Goal: Information Seeking & Learning: Learn about a topic

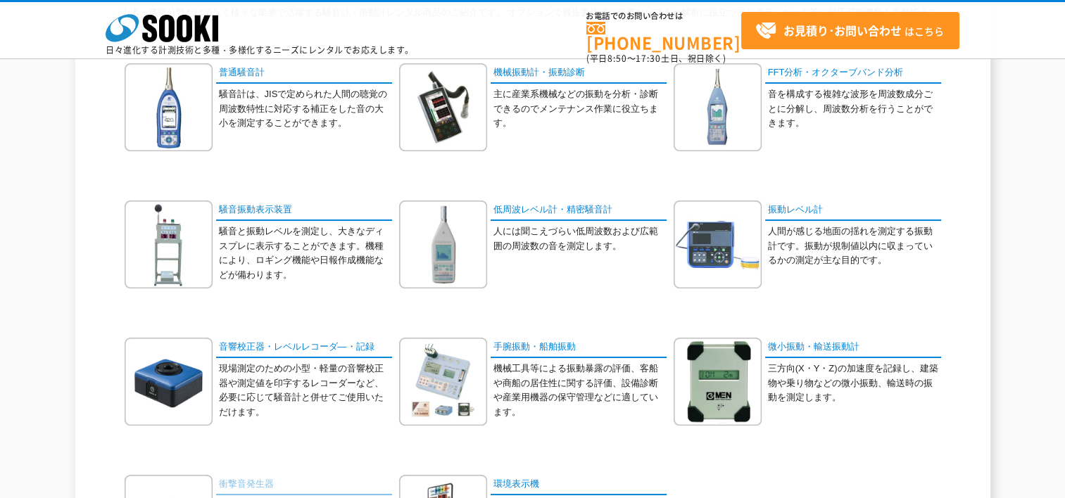
scroll to position [141, 0]
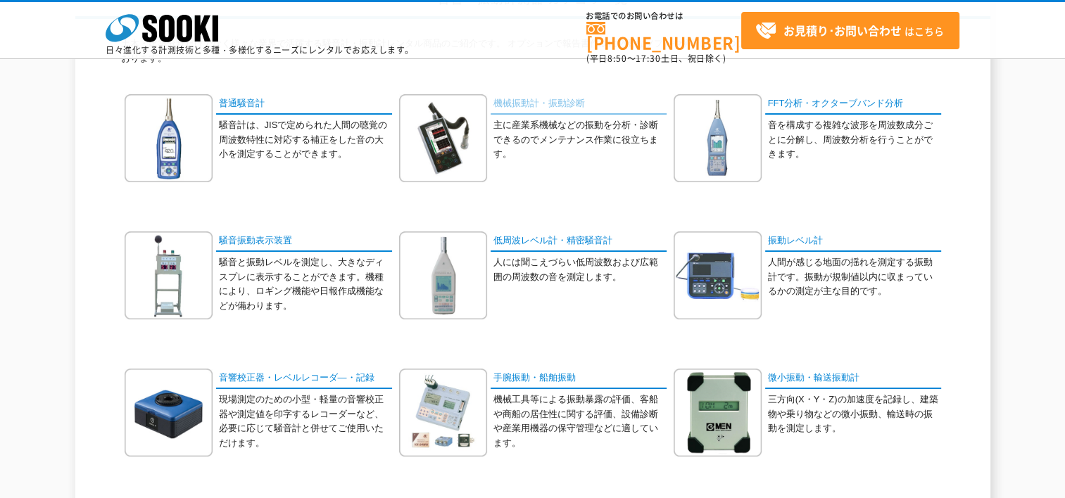
click at [545, 106] on link "機械振動計・振動診断" at bounding box center [579, 104] width 176 height 20
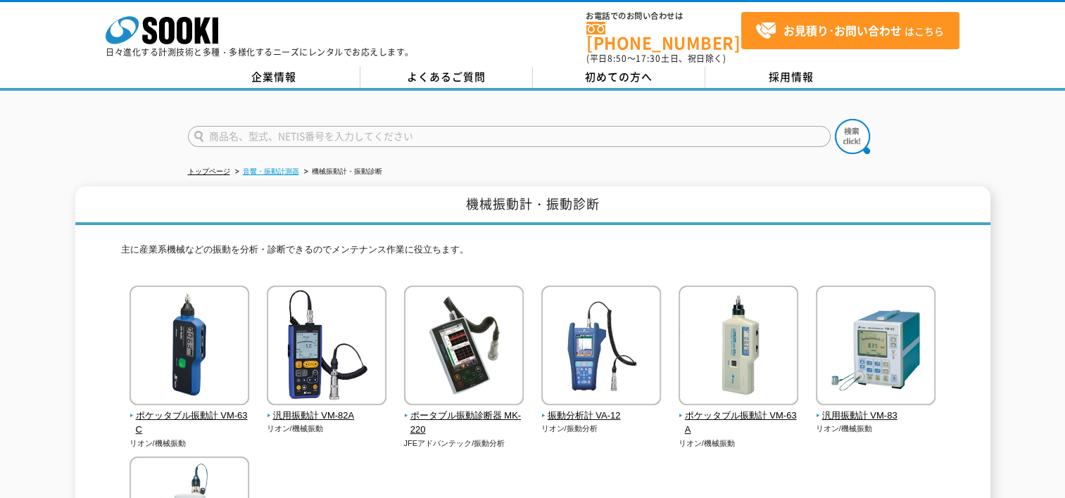
click at [289, 168] on link "音響・振動計測器" at bounding box center [271, 172] width 56 height 8
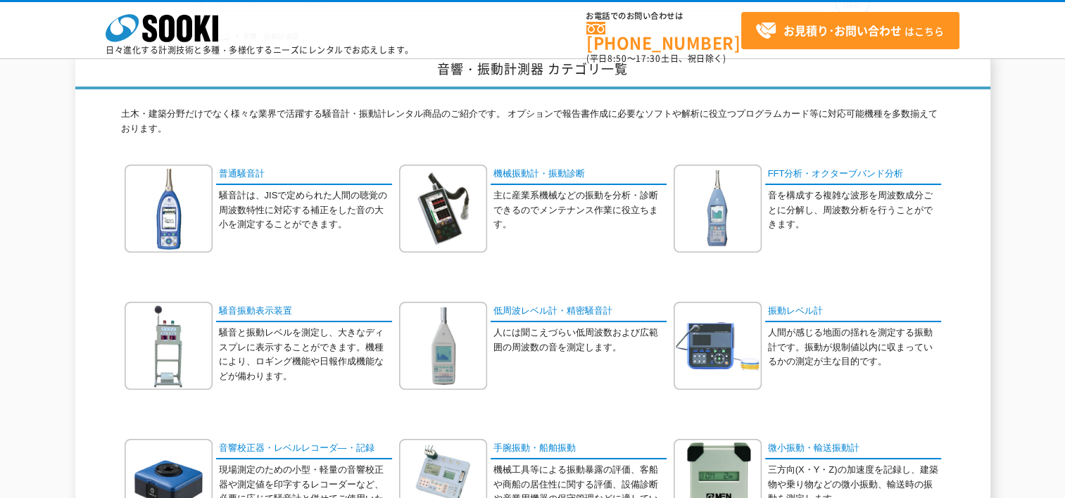
scroll to position [141, 0]
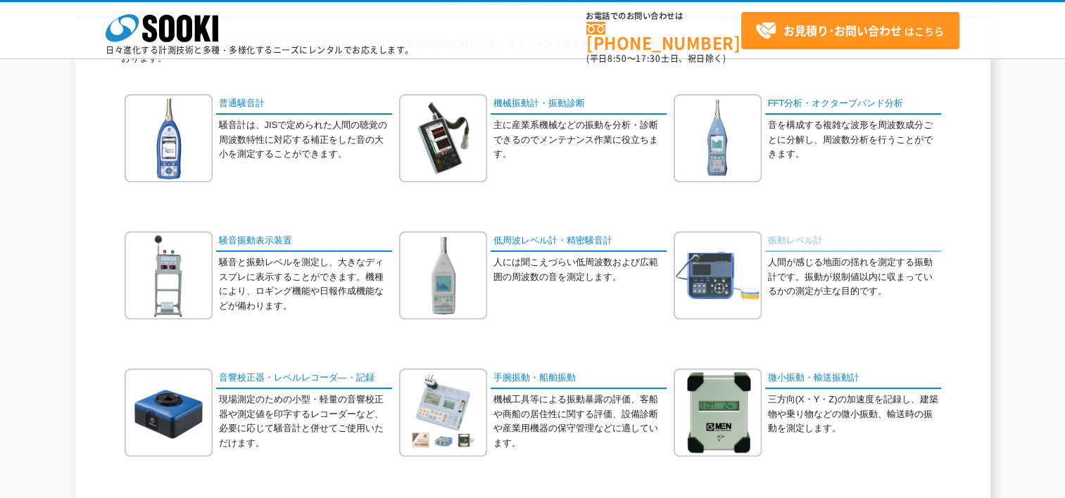
click at [809, 240] on link "振動レベル計" at bounding box center [853, 242] width 176 height 20
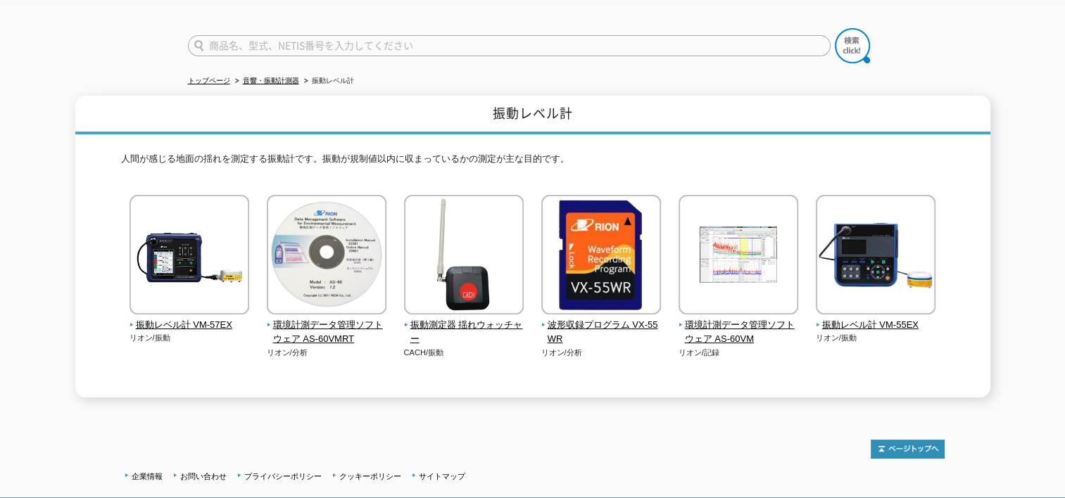
scroll to position [70, 0]
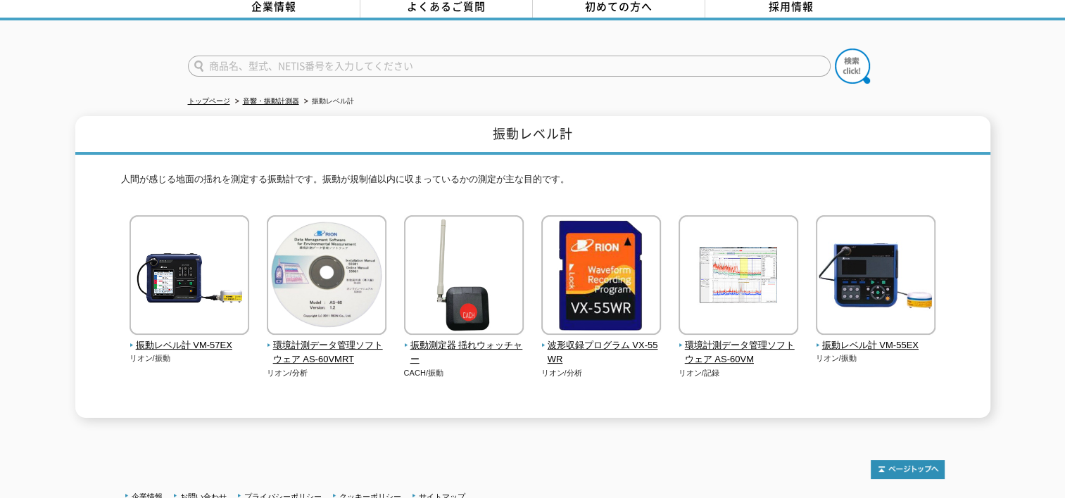
click at [267, 87] on ul "トップページ 音響・振動計測器 振動レベル計" at bounding box center [533, 101] width 690 height 29
click at [277, 97] on link "音響・振動計測器" at bounding box center [271, 101] width 56 height 8
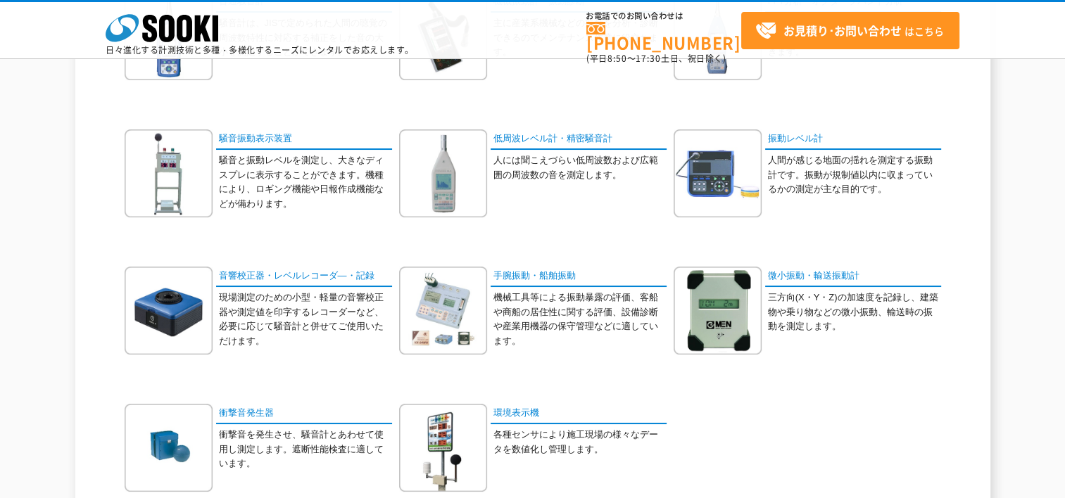
scroll to position [211, 0]
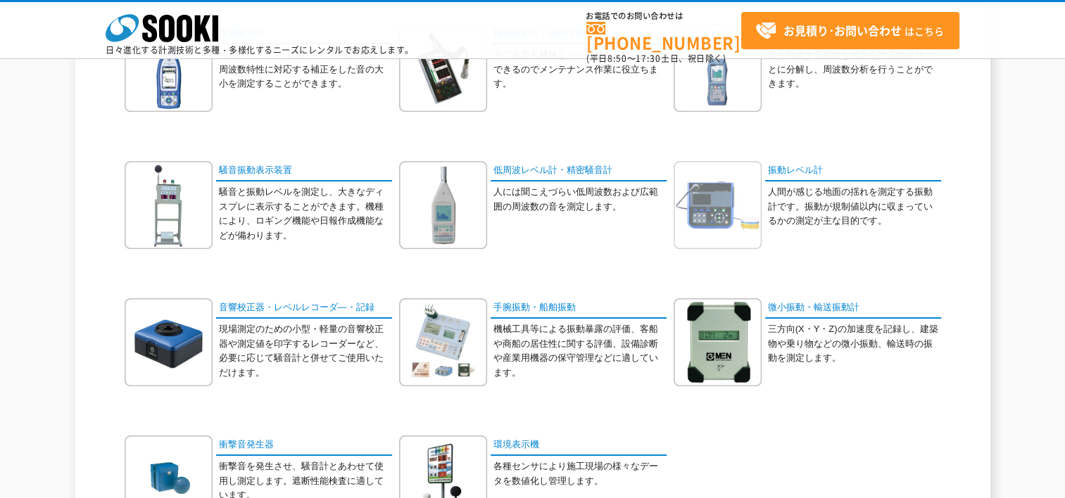
click at [746, 194] on img at bounding box center [718, 205] width 88 height 88
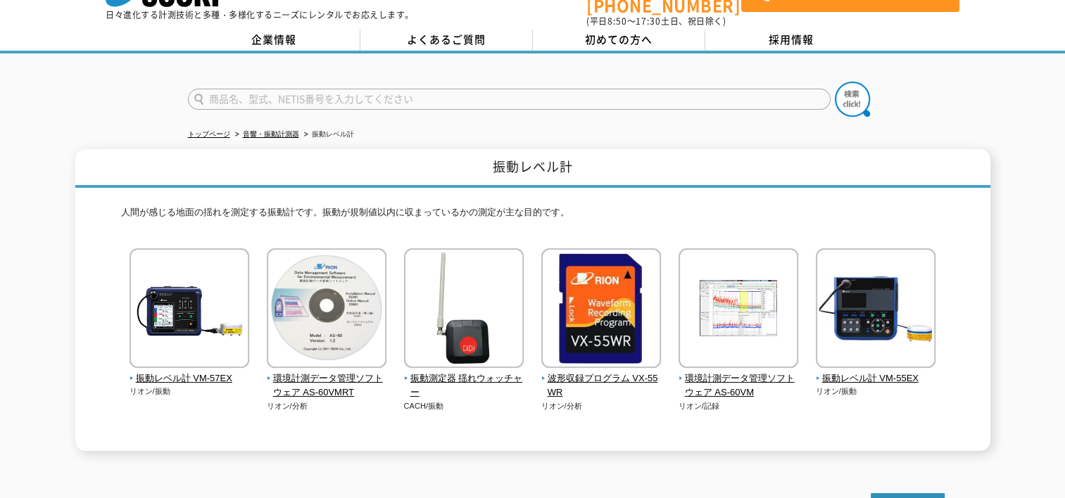
scroll to position [70, 0]
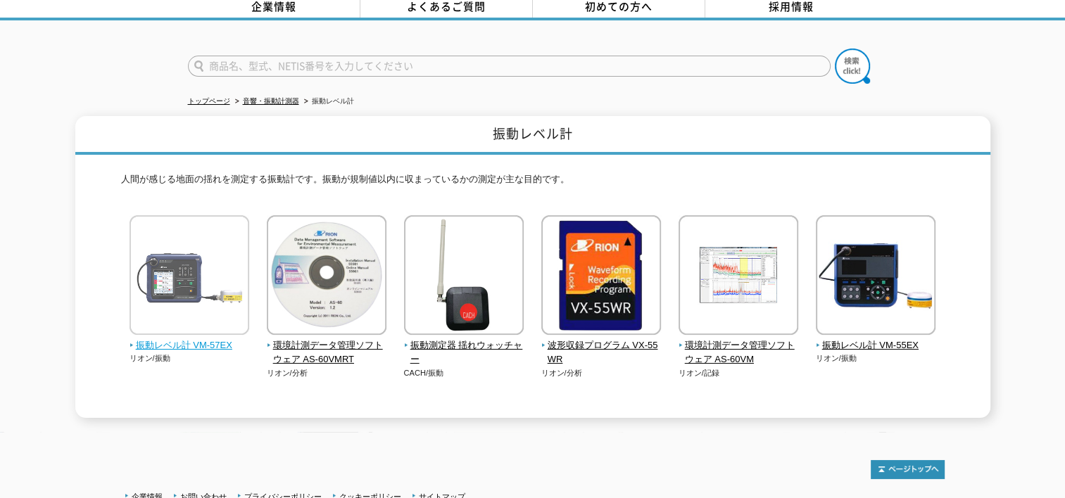
click at [187, 294] on img at bounding box center [190, 276] width 120 height 123
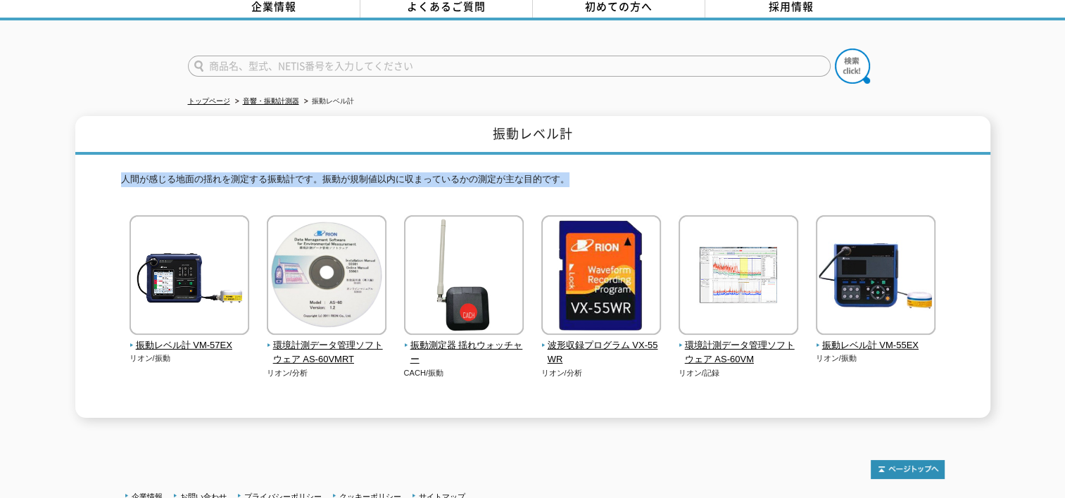
drag, startPoint x: 124, startPoint y: 169, endPoint x: 929, endPoint y: 165, distance: 805.2
click at [929, 172] on p "人間が感じる地面の揺れを測定する振動計です。振動が規制値以内に収まっているかの測定が主な目的です。" at bounding box center [533, 183] width 824 height 22
drag, startPoint x: 929, startPoint y: 165, endPoint x: 791, endPoint y: 151, distance: 138.6
click at [791, 155] on div "人間が感じる地面の揺れを測定する振動計です。振動が規制値以内に収まっているかの測定が主な目的です。 振動レベル計 VM-57EX リオン/振動 リオン/分析 …" at bounding box center [533, 286] width 824 height 263
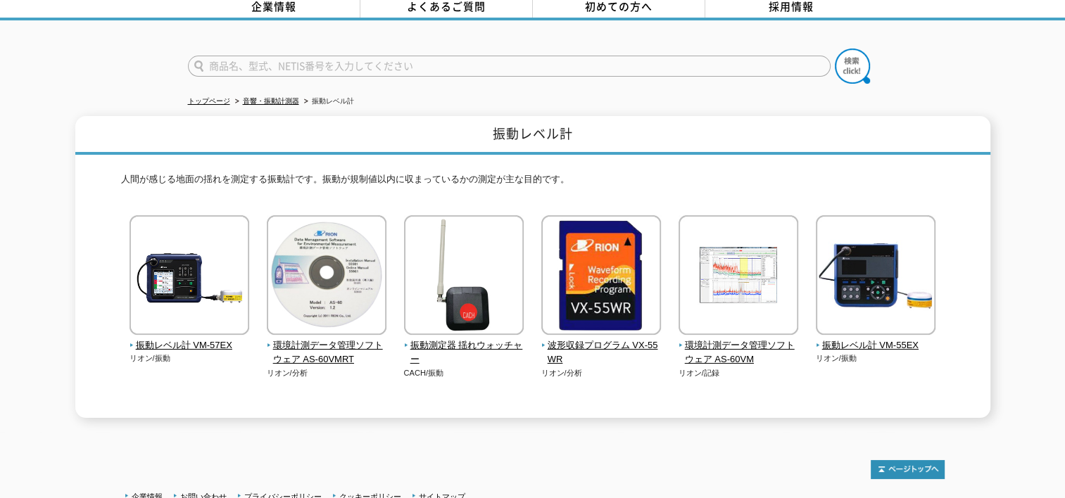
click at [85, 141] on h1 "振動レベル計" at bounding box center [532, 135] width 915 height 39
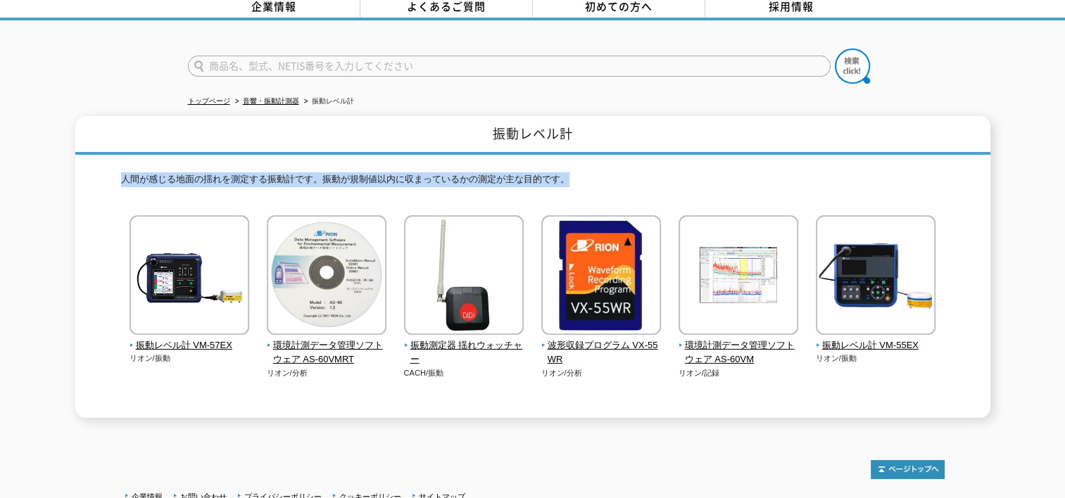
drag, startPoint x: 105, startPoint y: 163, endPoint x: 687, endPoint y: 172, distance: 582.2
click at [687, 172] on div "振動レベル計 人間が感じる地面の揺れを測定する振動計です。振動が規制値以内に収まっているかの測定が主な目的です。 振動レベル計 VM-57EX リオン/振動" at bounding box center [532, 267] width 915 height 302
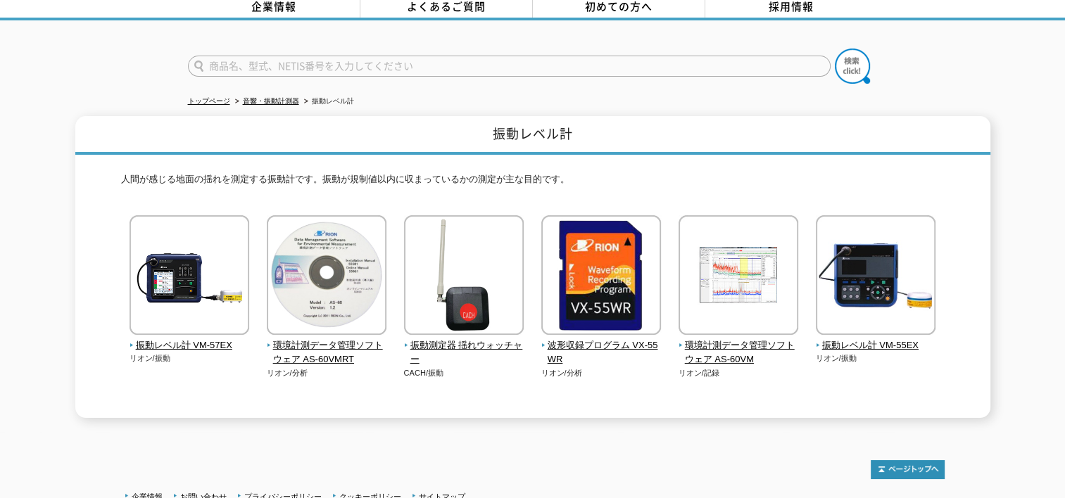
drag, startPoint x: 687, startPoint y: 172, endPoint x: 648, endPoint y: 108, distance: 75.2
click at [648, 116] on h1 "振動レベル計" at bounding box center [532, 135] width 915 height 39
click at [185, 273] on img at bounding box center [190, 276] width 120 height 123
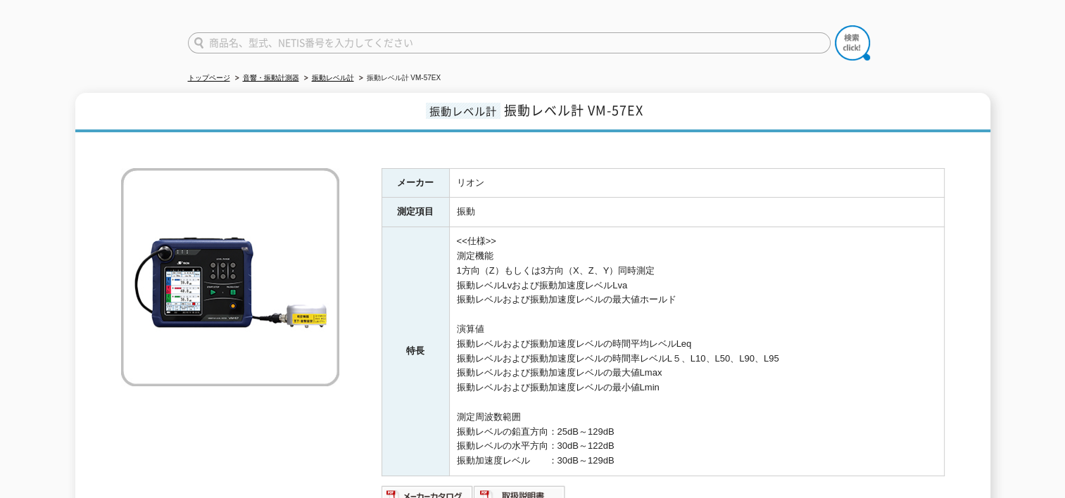
scroll to position [70, 0]
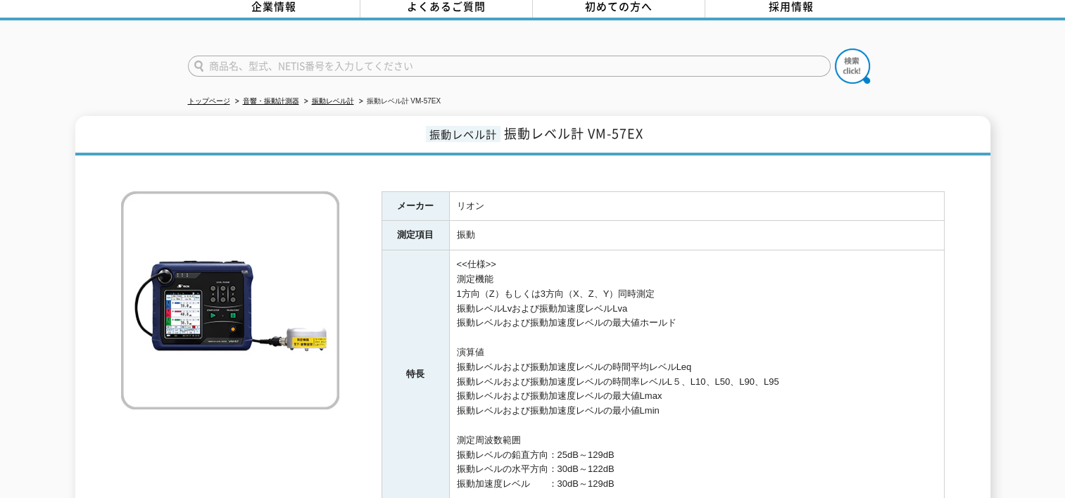
drag, startPoint x: 391, startPoint y: 192, endPoint x: 774, endPoint y: 391, distance: 431.6
click at [774, 391] on tbody "メーカー リオン 測定項目 振動 特長 <<仕様>> 測定機能 1方向（Z）もしくは3方向（X、Z、Y）同時測定 振動レベルLvおよび振動加速度レベルLva …" at bounding box center [662, 345] width 562 height 308
drag, startPoint x: 774, startPoint y: 391, endPoint x: 693, endPoint y: 161, distance: 244.2
click at [693, 163] on div at bounding box center [533, 170] width 824 height 15
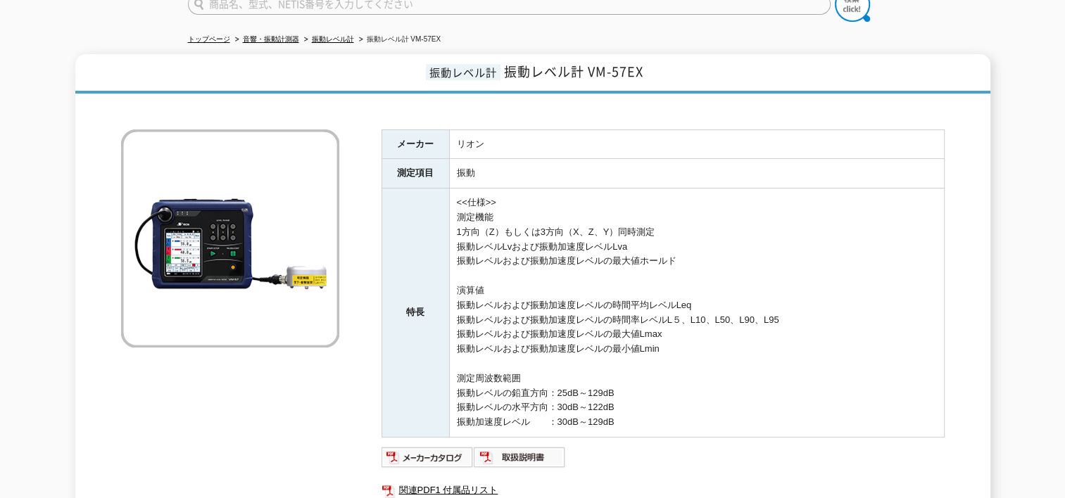
scroll to position [141, 0]
